Goal: Task Accomplishment & Management: Manage account settings

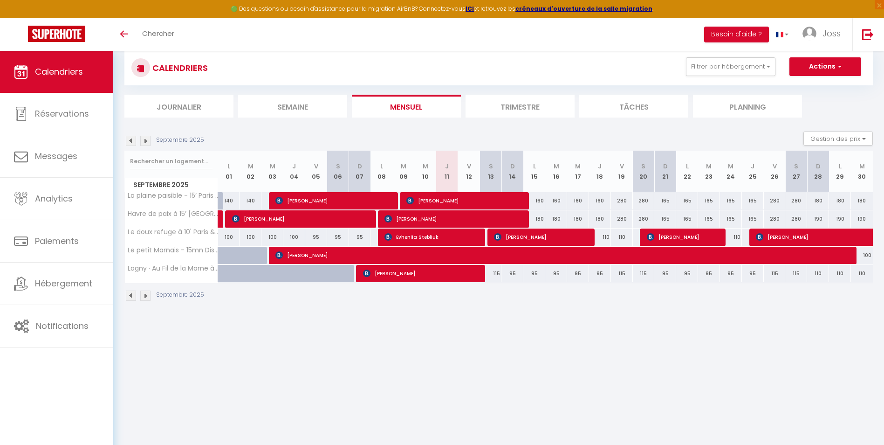
click at [538, 201] on div "160" at bounding box center [535, 200] width 22 height 17
type input "160"
type input "Lun 15 Septembre 2025"
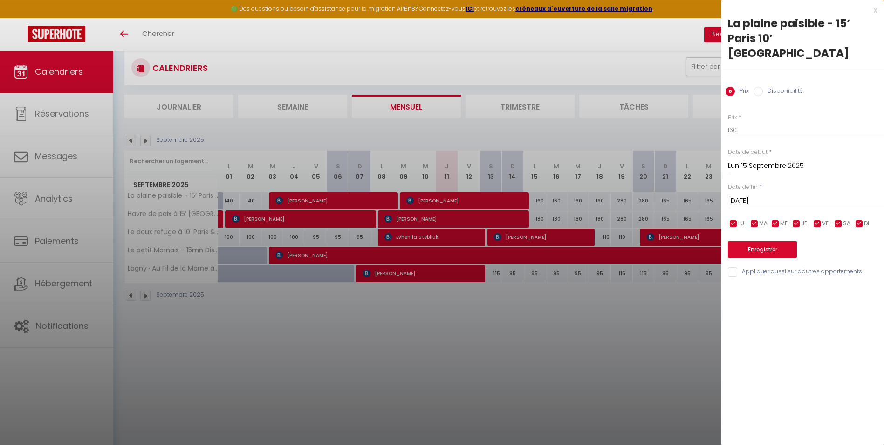
click at [742, 195] on input "[DATE]" at bounding box center [806, 201] width 156 height 12
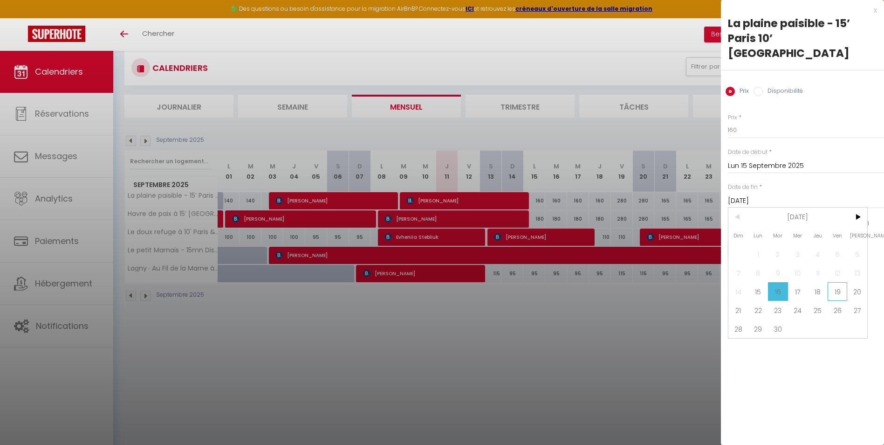
click at [832, 282] on span "19" at bounding box center [838, 291] width 20 height 19
type input "Ven 19 Septembre 2025"
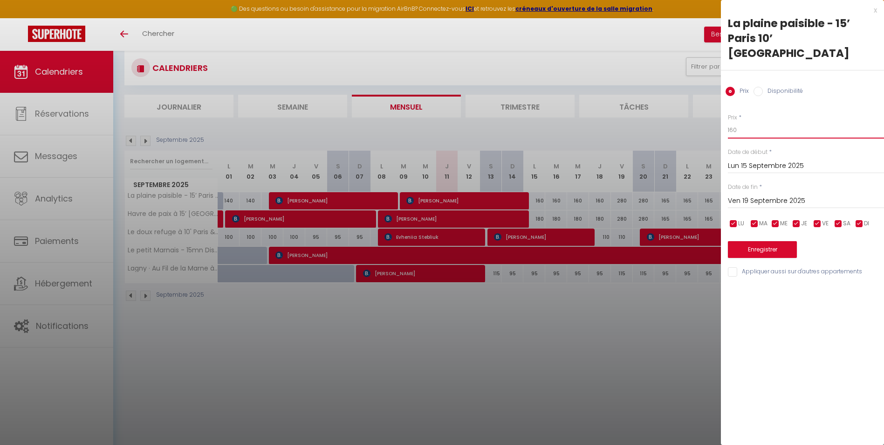
click at [754, 122] on input "160" at bounding box center [806, 130] width 156 height 17
type input "150"
click at [745, 241] on button "Enregistrer" at bounding box center [762, 249] width 69 height 17
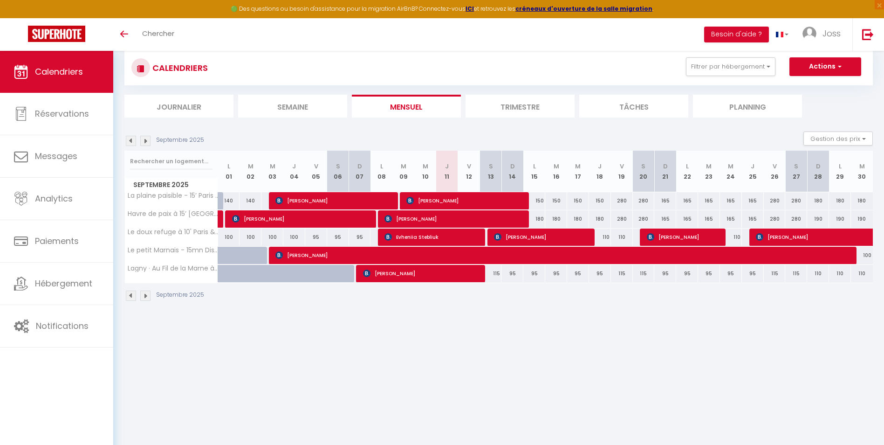
click at [497, 273] on div "115" at bounding box center [491, 273] width 22 height 17
type input "115"
type input "[DATE]"
type input "Dim 14 Septembre 2025"
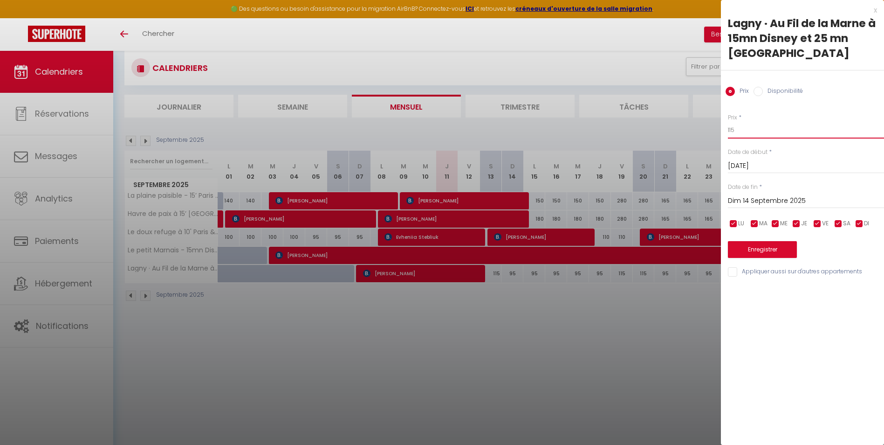
click at [741, 122] on input "115" at bounding box center [806, 130] width 156 height 17
type input "110"
click at [773, 241] on button "Enregistrer" at bounding box center [762, 249] width 69 height 17
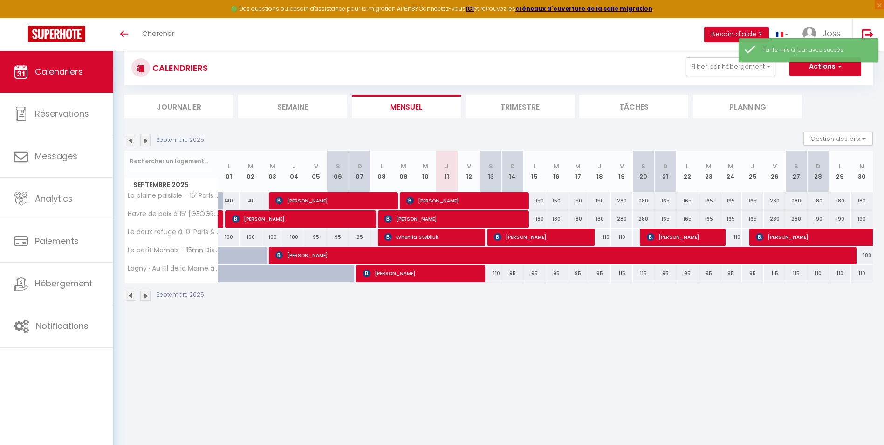
click at [622, 274] on div "115" at bounding box center [622, 273] width 22 height 17
type input "115"
type input "Ven 19 Septembre 2025"
type input "Sam 20 Septembre 2025"
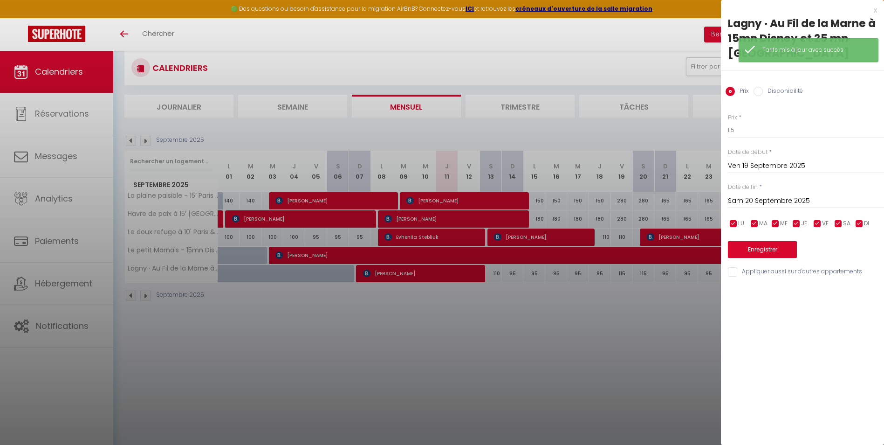
click at [602, 301] on div at bounding box center [442, 222] width 884 height 445
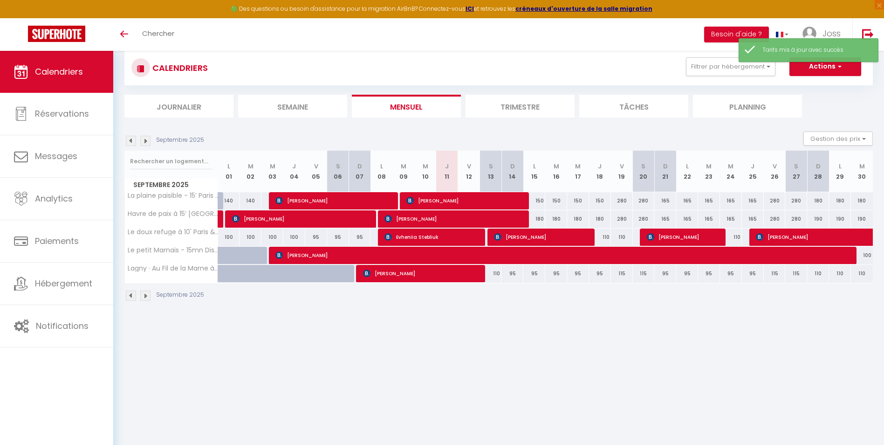
click at [513, 272] on div "95" at bounding box center [513, 273] width 22 height 17
type input "95"
type input "Dim 14 Septembre 2025"
type input "Lun 15 Septembre 2025"
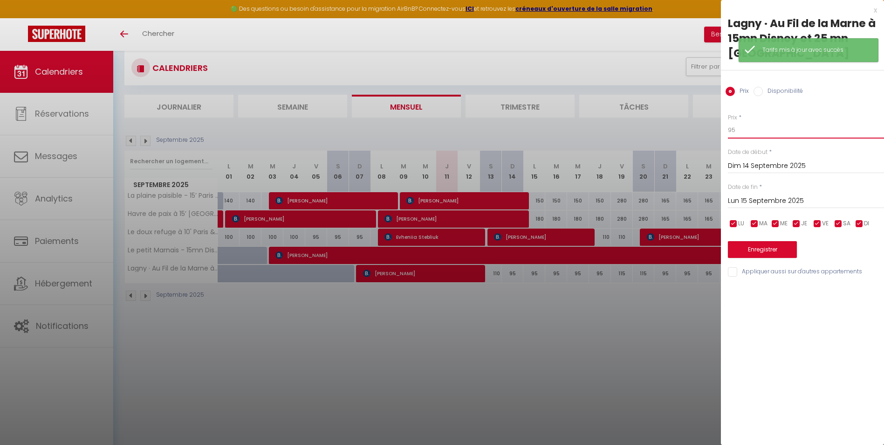
click at [750, 122] on input "95" at bounding box center [806, 130] width 156 height 17
type input "90"
click at [766, 241] on button "Enregistrer" at bounding box center [762, 249] width 69 height 17
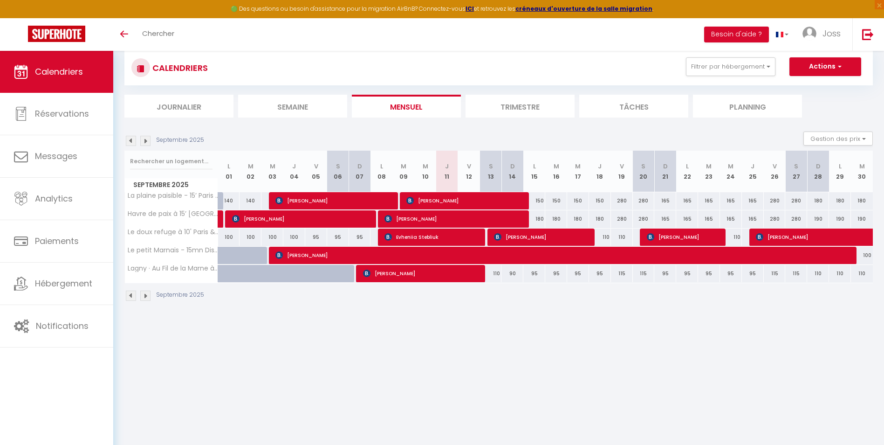
click at [537, 272] on div "95" at bounding box center [535, 273] width 22 height 17
type input "95"
type input "Lun 15 Septembre 2025"
type input "[DATE]"
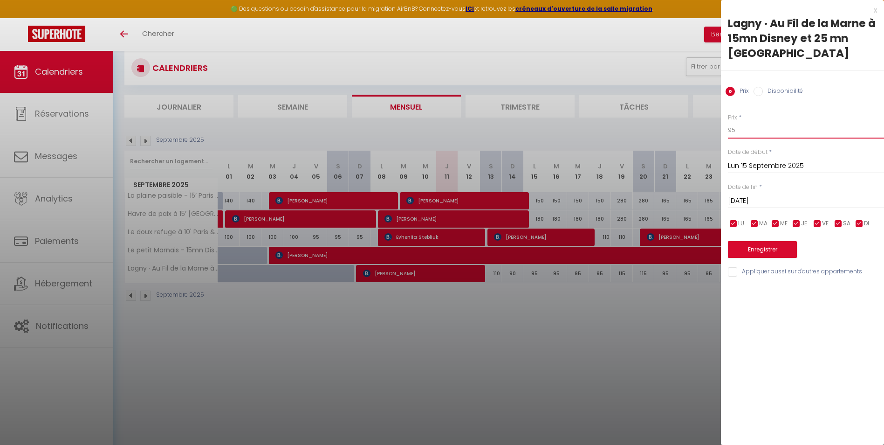
click at [748, 122] on input "95" at bounding box center [806, 130] width 156 height 17
type input "92"
click at [755, 195] on input "[DATE]" at bounding box center [806, 201] width 156 height 12
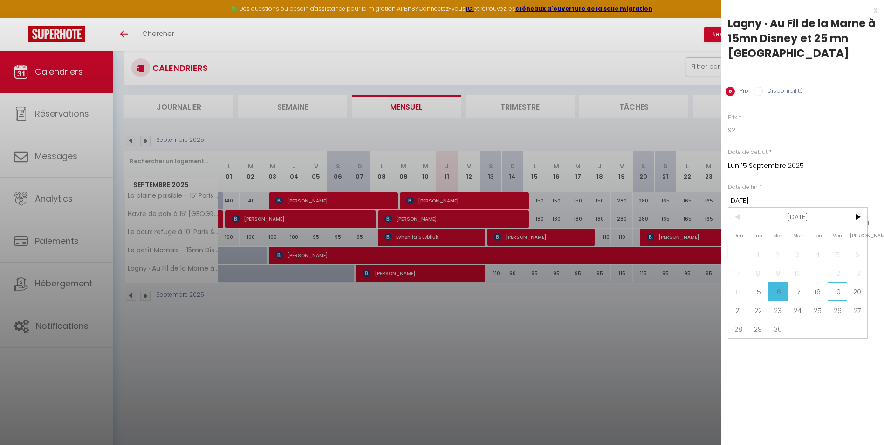
click at [834, 282] on span "19" at bounding box center [838, 291] width 20 height 19
type input "Ven 19 Septembre 2025"
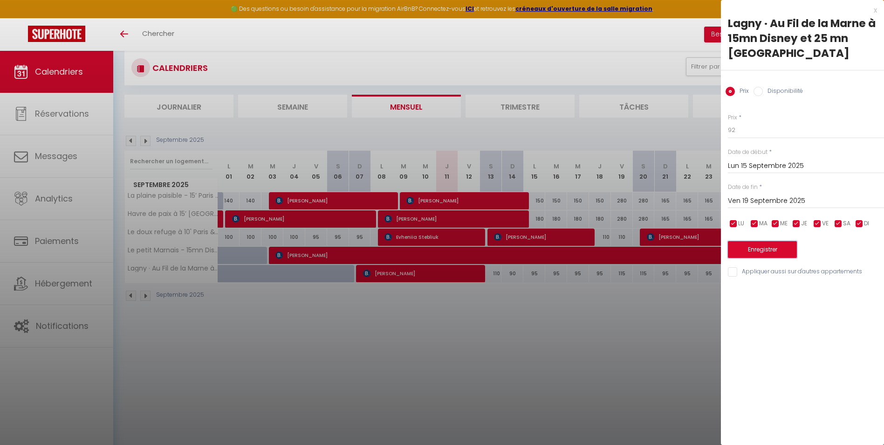
click at [741, 241] on button "Enregistrer" at bounding box center [762, 249] width 69 height 17
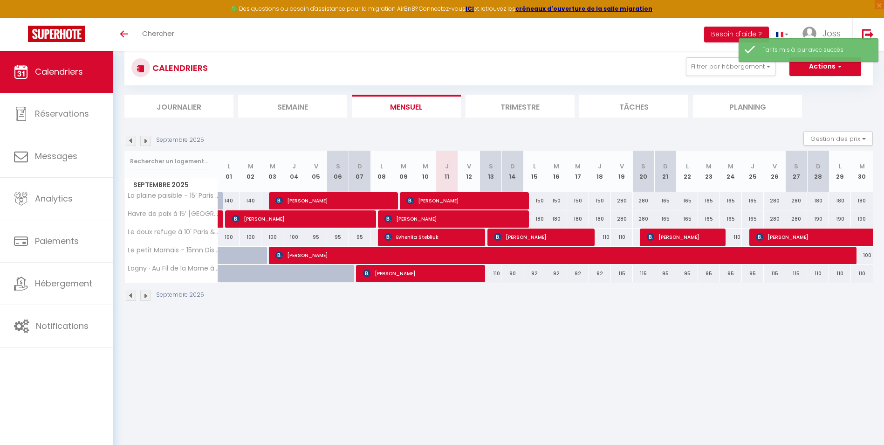
click at [665, 273] on div "95" at bounding box center [666, 273] width 22 height 17
type input "95"
type input "Dim 21 Septembre 2025"
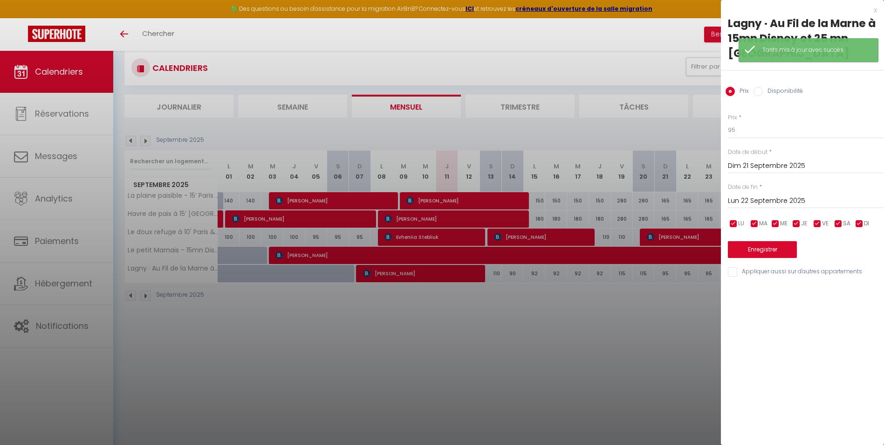
click at [752, 192] on div "[DATE] < [DATE] > Dim Lun Mar Mer Jeu Ven Sam 1 2 3 4 5 6 7 8 9 10 11 12 13 14 …" at bounding box center [806, 200] width 156 height 17
click at [753, 195] on input "Lun 22 Septembre 2025" at bounding box center [806, 201] width 156 height 12
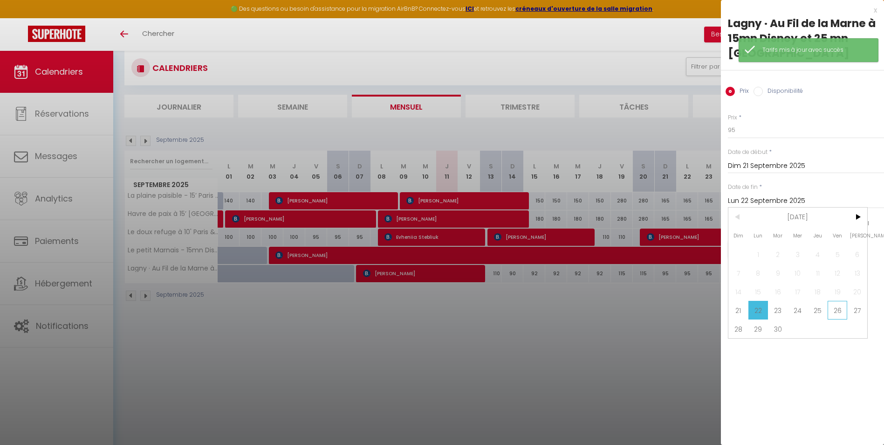
click at [835, 301] on span "26" at bounding box center [838, 310] width 20 height 19
type input "Ven 26 Septembre 2025"
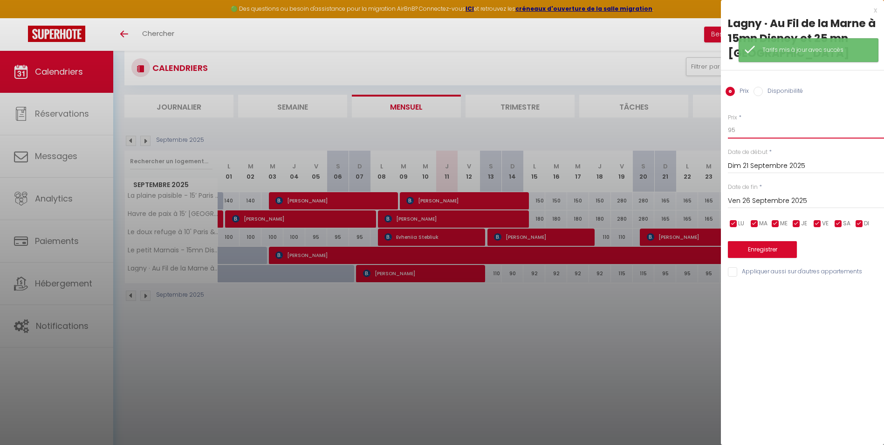
click at [755, 122] on input "95" at bounding box center [806, 130] width 156 height 17
type input "92"
click at [747, 241] on button "Enregistrer" at bounding box center [762, 249] width 69 height 17
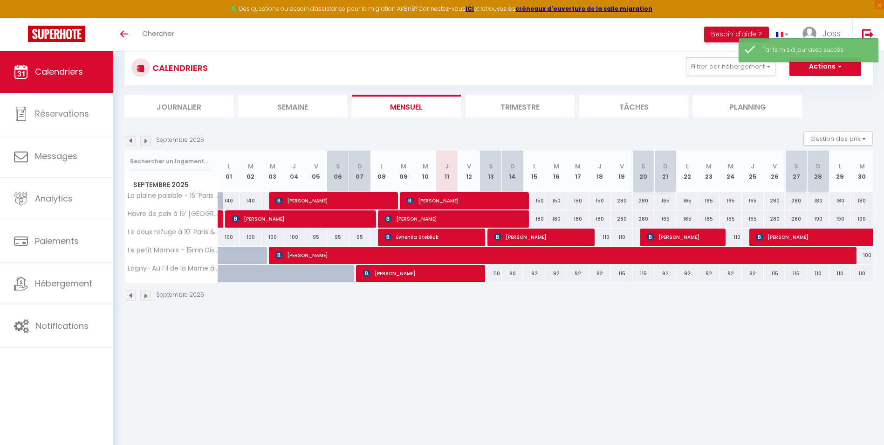
click at [147, 140] on img at bounding box center [145, 141] width 10 height 10
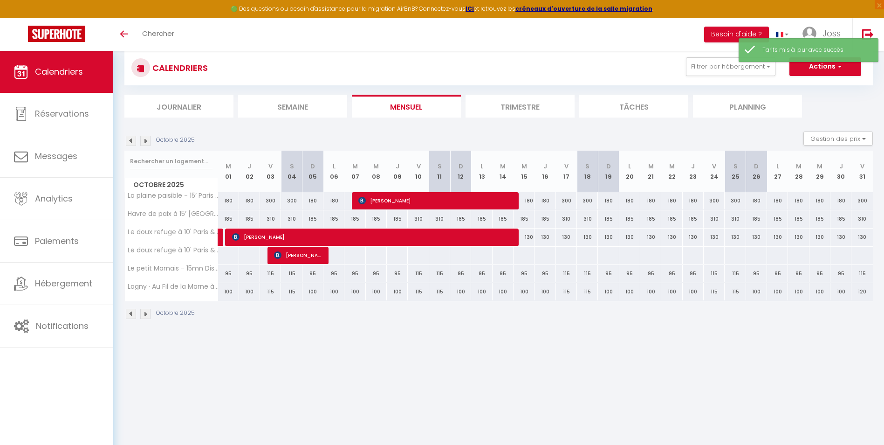
click at [231, 292] on div "100" at bounding box center [228, 291] width 21 height 17
type input "100"
type input "Mer 01 Octobre 2025"
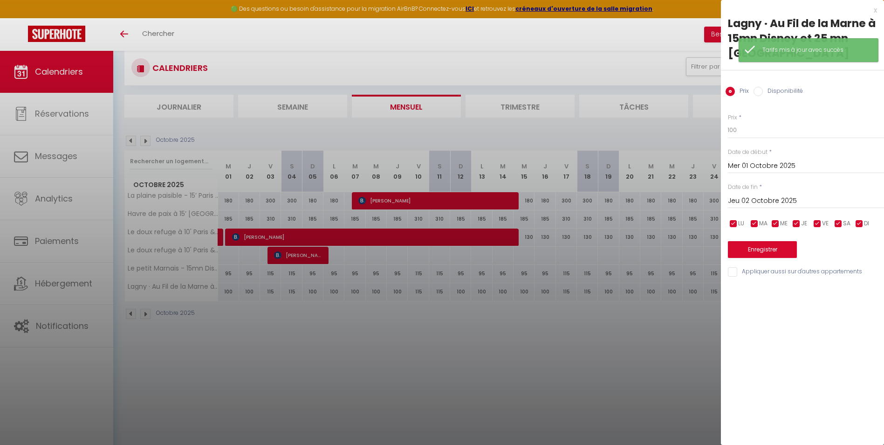
click at [775, 195] on input "Jeu 02 Octobre 2025" at bounding box center [806, 201] width 156 height 12
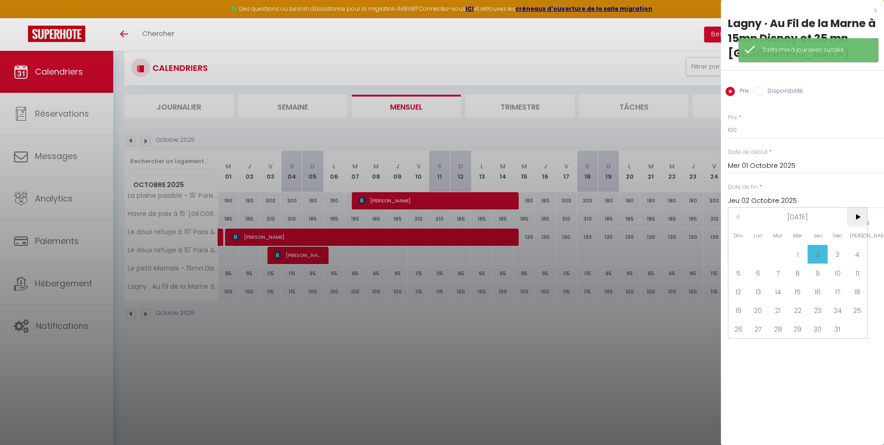
click at [861, 207] on span ">" at bounding box center [858, 216] width 20 height 19
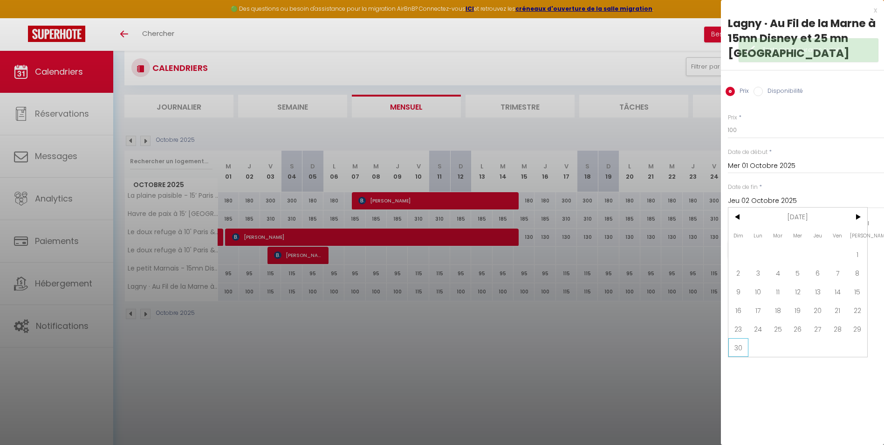
click at [742, 338] on span "30" at bounding box center [739, 347] width 20 height 19
type input "Dim 30 Novembre 2025"
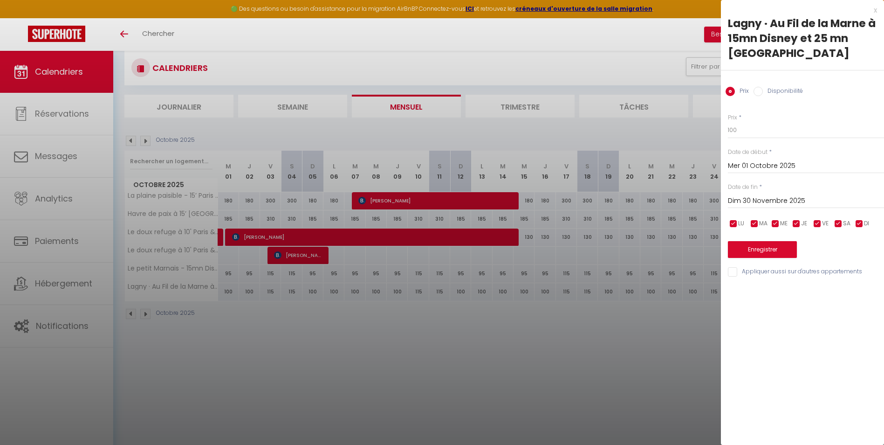
click at [819, 219] on input "checkbox" at bounding box center [817, 223] width 9 height 9
checkbox input "false"
click at [839, 219] on input "checkbox" at bounding box center [838, 223] width 9 height 9
checkbox input "false"
click at [755, 122] on input "100" at bounding box center [806, 130] width 156 height 17
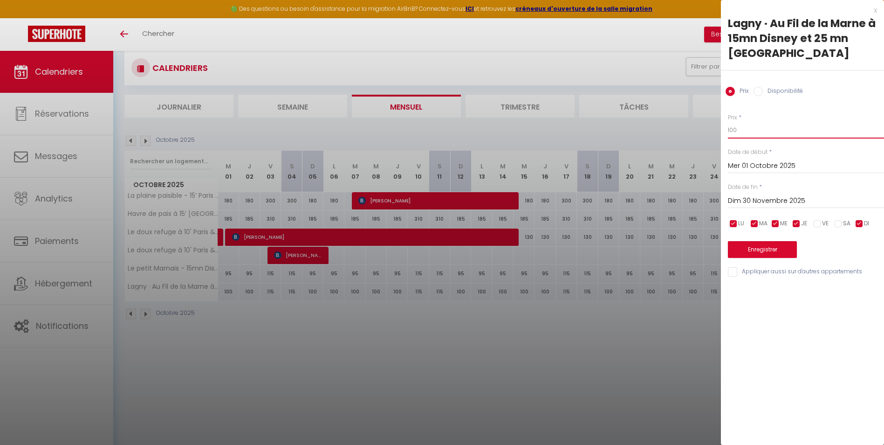
click at [755, 122] on input "100" at bounding box center [806, 130] width 156 height 17
type input "95"
click at [750, 241] on button "Enregistrer" at bounding box center [762, 249] width 69 height 17
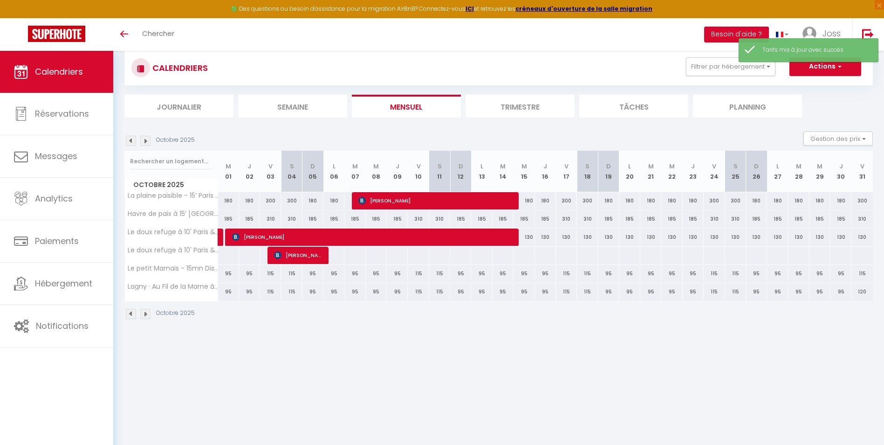
click at [228, 271] on div "95" at bounding box center [228, 273] width 21 height 17
type input "95"
type input "Mer 01 Octobre 2025"
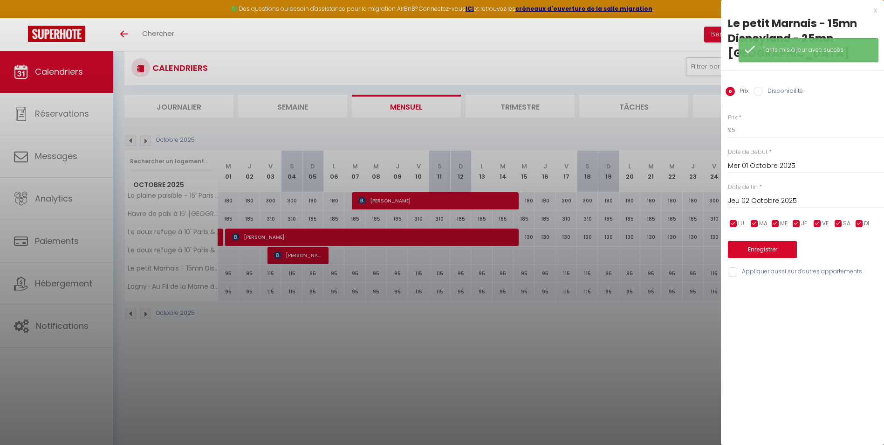
click at [769, 195] on input "Jeu 02 Octobre 2025" at bounding box center [806, 201] width 156 height 12
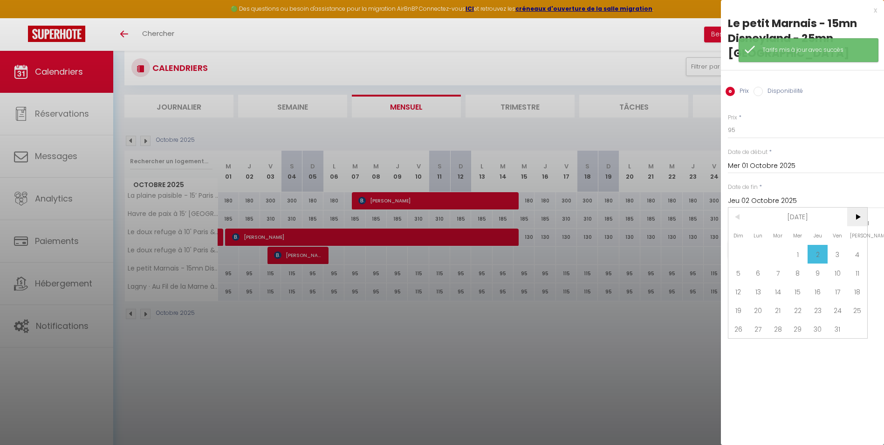
click at [857, 207] on span ">" at bounding box center [858, 216] width 20 height 19
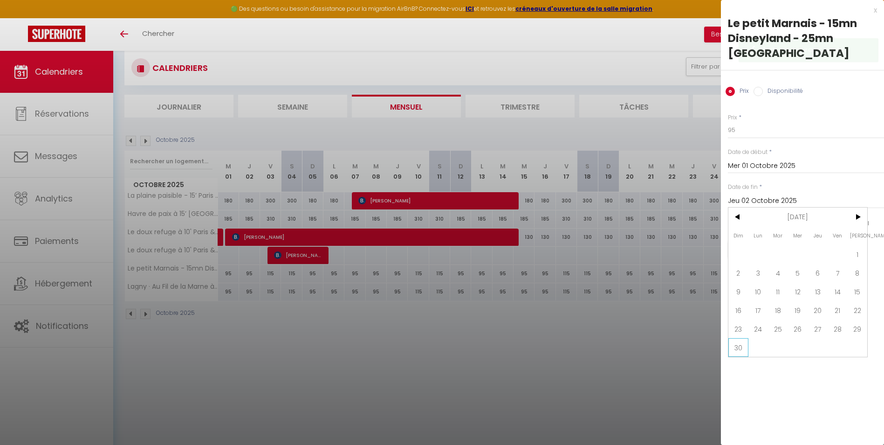
click at [739, 338] on span "30" at bounding box center [739, 347] width 20 height 19
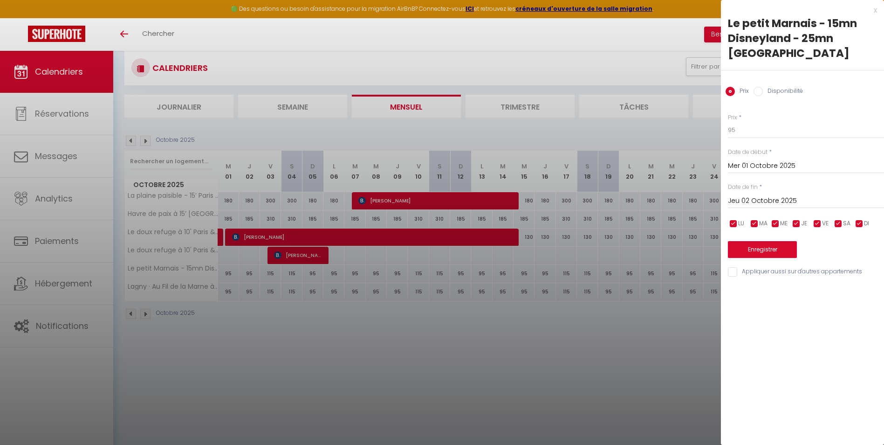
type input "Dim 30 Novembre 2025"
click at [819, 219] on input "checkbox" at bounding box center [817, 223] width 9 height 9
checkbox input "false"
drag, startPoint x: 838, startPoint y: 208, endPoint x: 776, endPoint y: 139, distance: 92.8
click at [838, 219] on input "checkbox" at bounding box center [838, 223] width 9 height 9
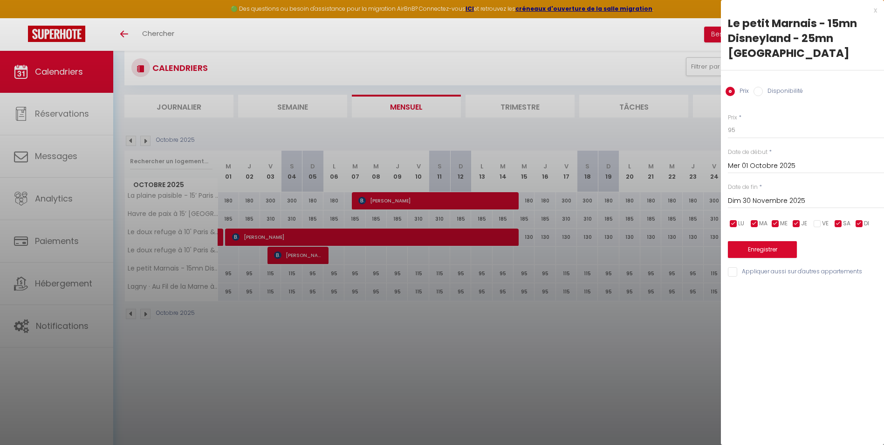
checkbox input "false"
click at [745, 122] on input "95" at bounding box center [806, 130] width 156 height 17
type input "90"
click at [766, 241] on button "Enregistrer" at bounding box center [762, 249] width 69 height 17
